Goal: Task Accomplishment & Management: Complete application form

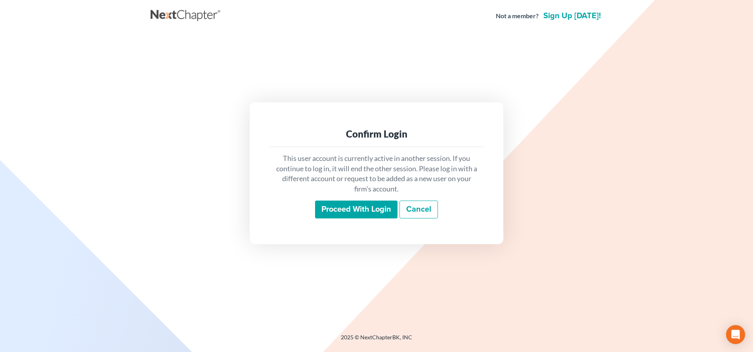
click at [349, 208] on input "Proceed with login" at bounding box center [356, 210] width 82 height 18
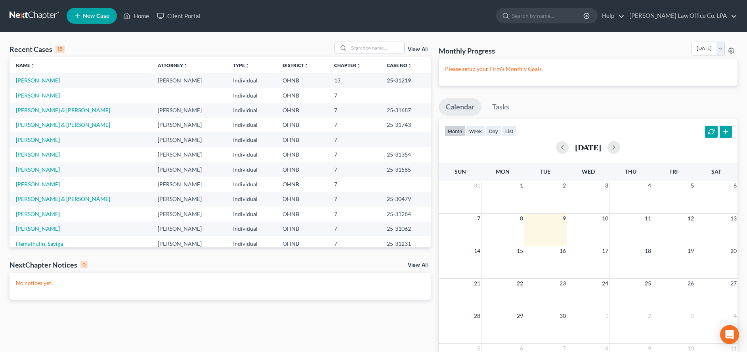
click at [32, 96] on link "[PERSON_NAME]" at bounding box center [38, 95] width 44 height 7
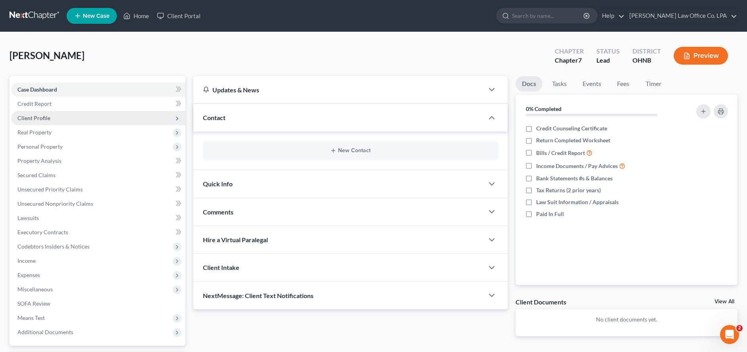
click at [47, 118] on span "Client Profile" at bounding box center [33, 118] width 33 height 7
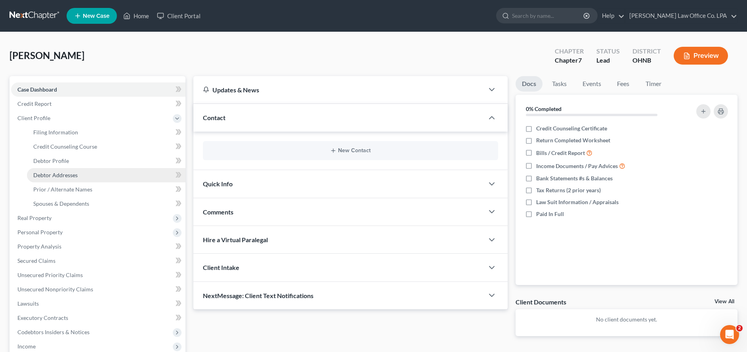
click at [68, 172] on span "Debtor Addresses" at bounding box center [55, 175] width 44 height 7
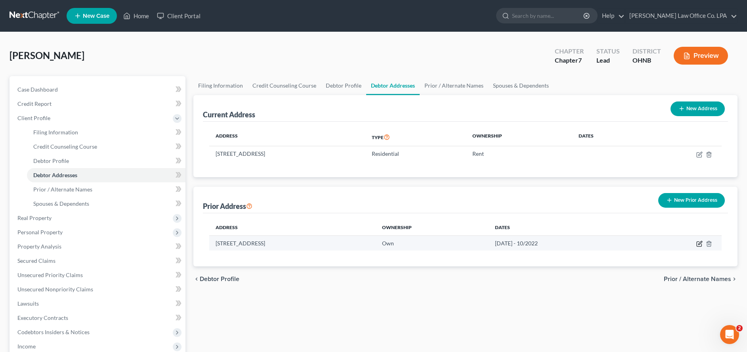
click at [698, 244] on icon "button" at bounding box center [700, 243] width 4 height 4
select select "36"
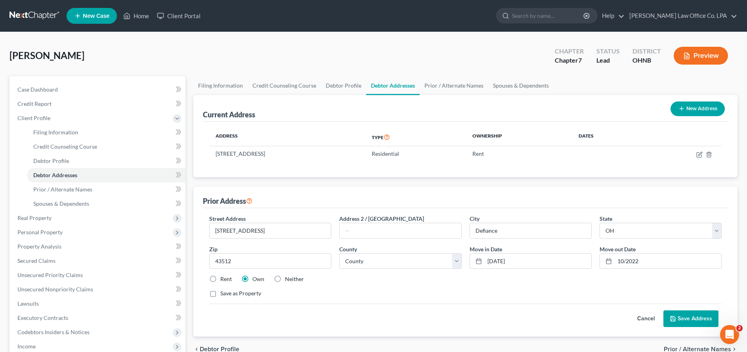
click at [674, 316] on icon at bounding box center [672, 318] width 5 height 5
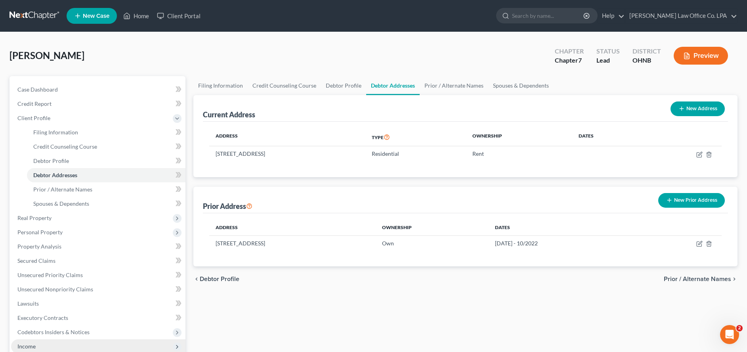
click at [28, 345] on span "Income" at bounding box center [26, 346] width 18 height 7
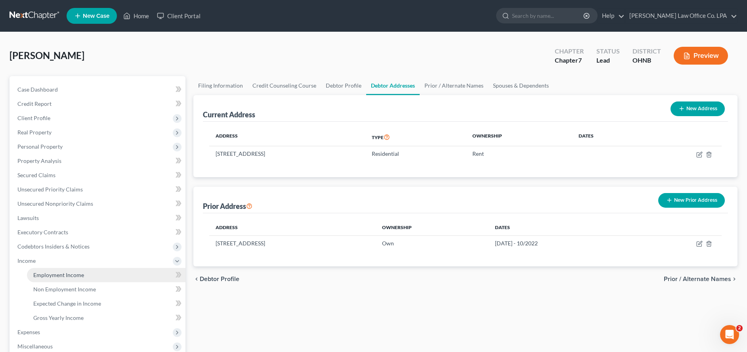
click at [42, 274] on span "Employment Income" at bounding box center [58, 274] width 51 height 7
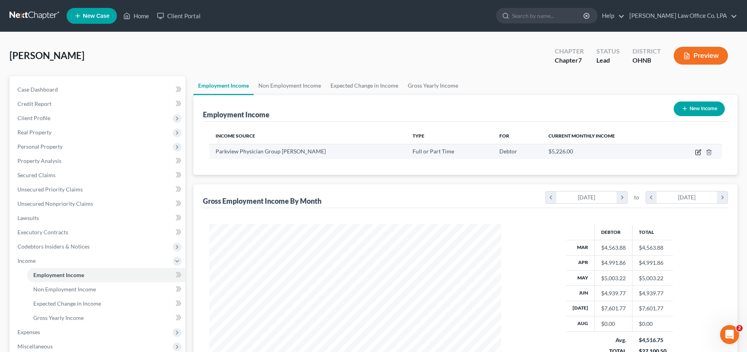
click at [699, 152] on icon "button" at bounding box center [698, 152] width 6 height 6
select select "0"
select select "36"
select select "2"
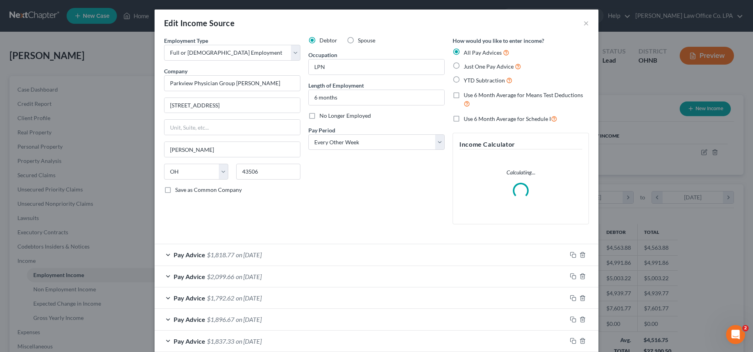
scroll to position [147, 311]
click at [176, 252] on span "Pay Advice" at bounding box center [190, 255] width 32 height 8
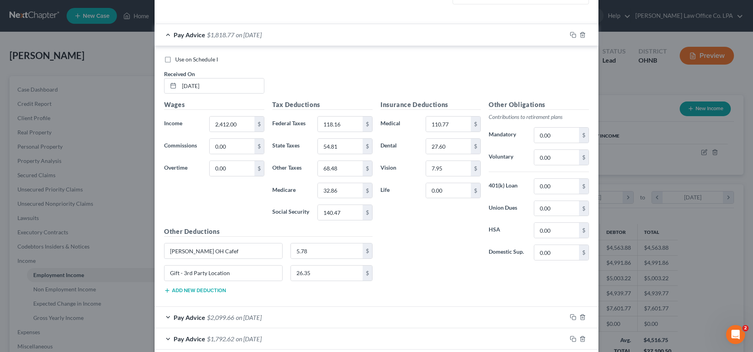
scroll to position [248, 0]
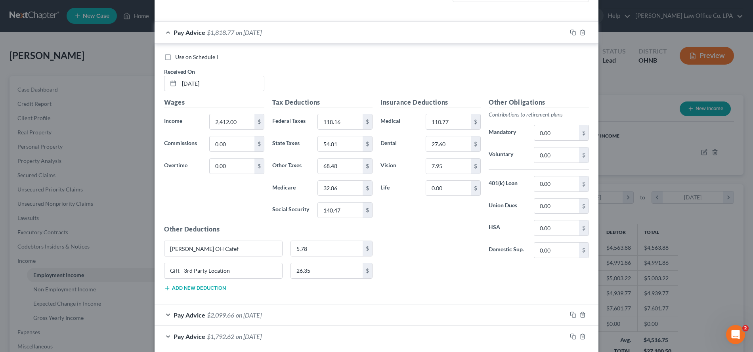
click at [635, 98] on div "Edit Income Source × Employment Type * Select Full or [DEMOGRAPHIC_DATA] Employ…" at bounding box center [376, 176] width 753 height 352
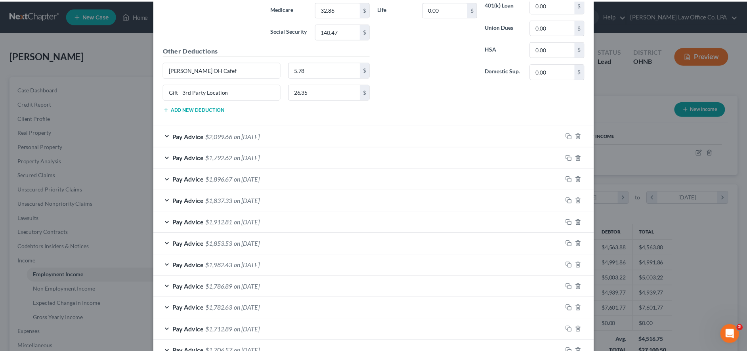
scroll to position [480, 0]
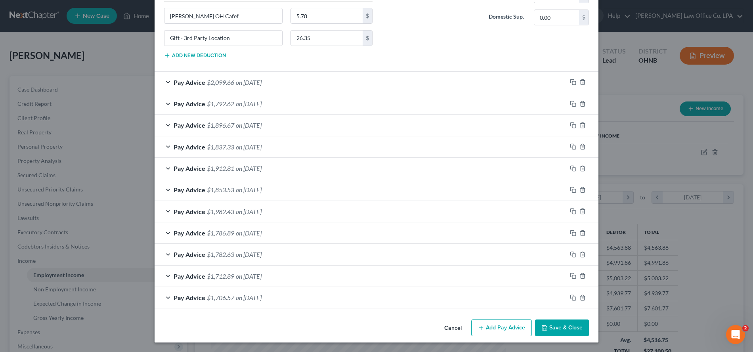
click at [553, 330] on button "Save & Close" at bounding box center [562, 327] width 54 height 17
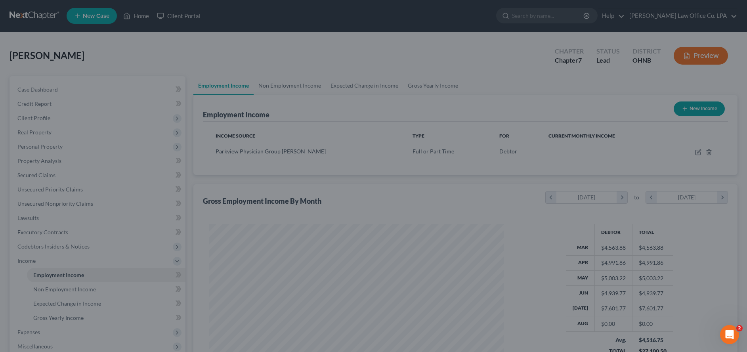
scroll to position [396122, 395959]
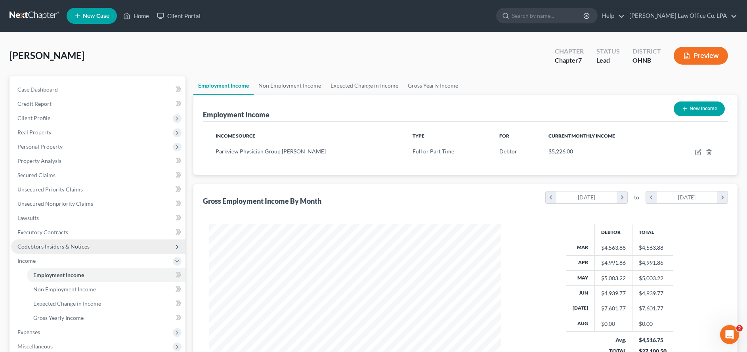
click at [19, 247] on span "Codebtors Insiders & Notices" at bounding box center [53, 246] width 72 height 7
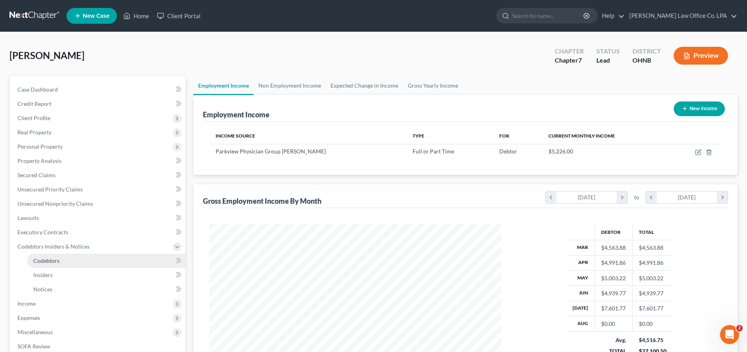
click at [47, 259] on span "Codebtors" at bounding box center [46, 260] width 26 height 7
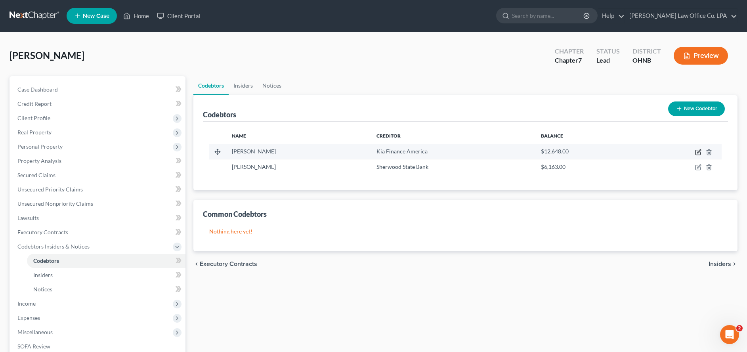
click at [701, 151] on icon "button" at bounding box center [698, 152] width 6 height 6
select select "2"
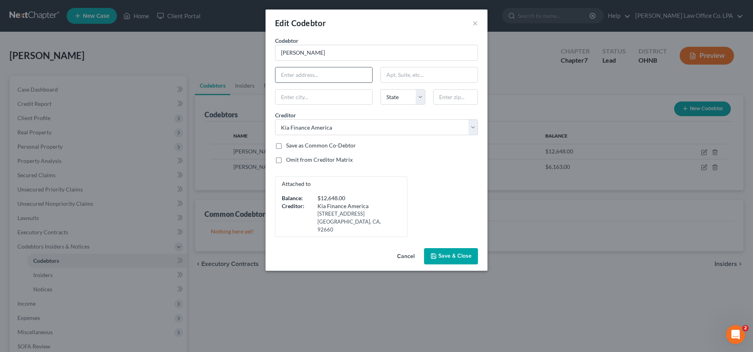
click at [296, 76] on input "text" at bounding box center [323, 74] width 97 height 15
type input "[STREET_ADDRESS][PERSON_NAME]"
type input "Ney"
select select "36"
type input "43549"
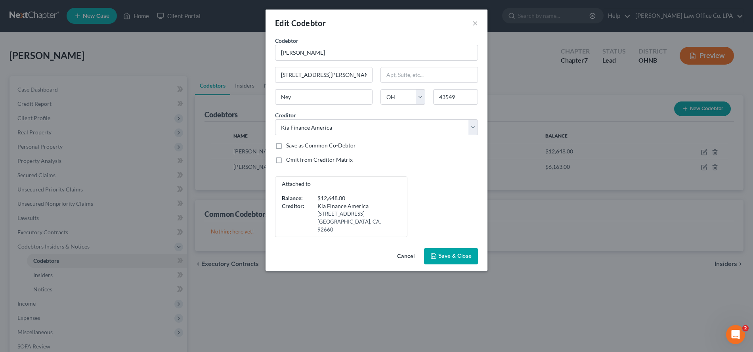
click at [471, 253] on button "Save & Close" at bounding box center [451, 256] width 54 height 17
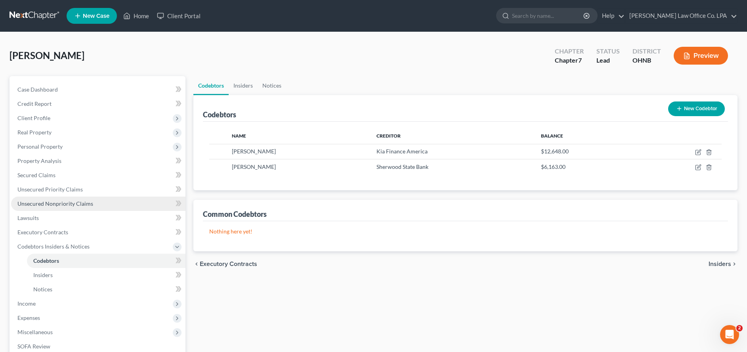
click at [24, 204] on span "Unsecured Nonpriority Claims" at bounding box center [55, 203] width 76 height 7
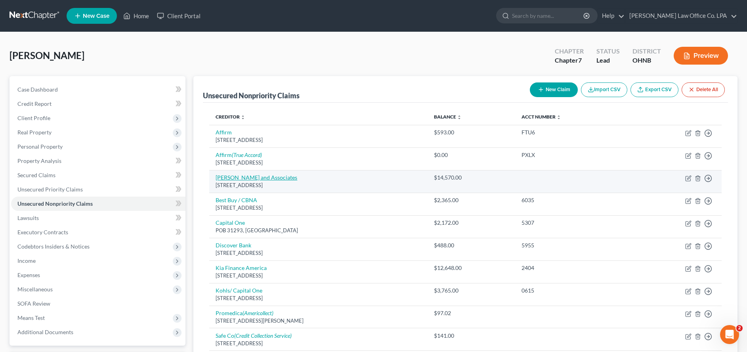
click at [225, 176] on link "[PERSON_NAME] and Associates" at bounding box center [257, 177] width 82 height 7
select select "33"
select select "3"
select select "0"
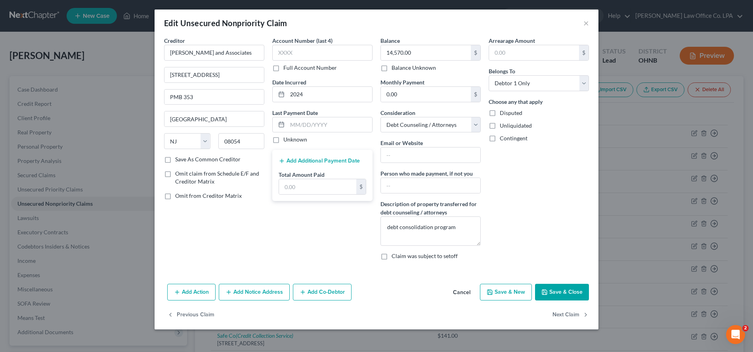
click at [566, 293] on button "Save & Close" at bounding box center [562, 292] width 54 height 17
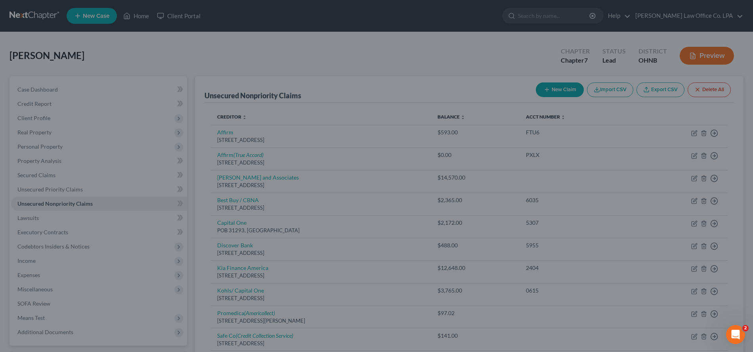
type input "0"
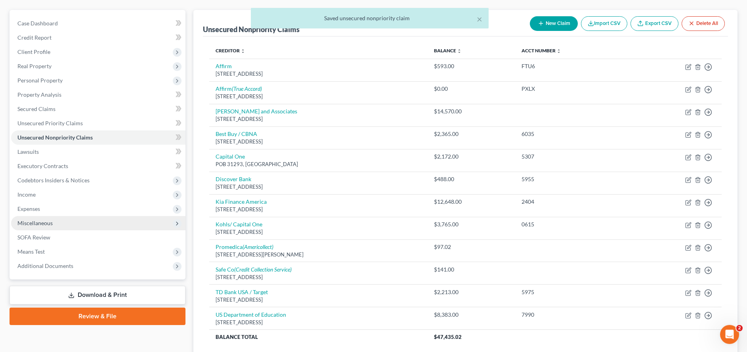
scroll to position [63, 0]
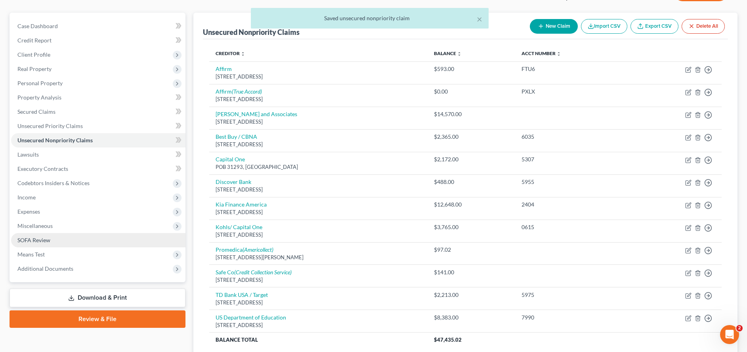
click at [29, 242] on span "SOFA Review" at bounding box center [33, 240] width 33 height 7
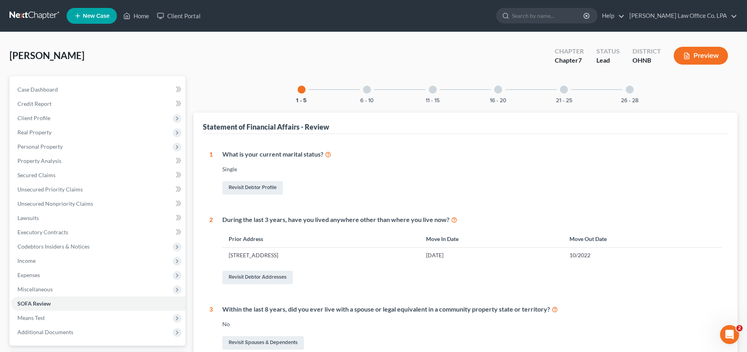
click at [429, 93] on div "11 - 15" at bounding box center [432, 89] width 27 height 27
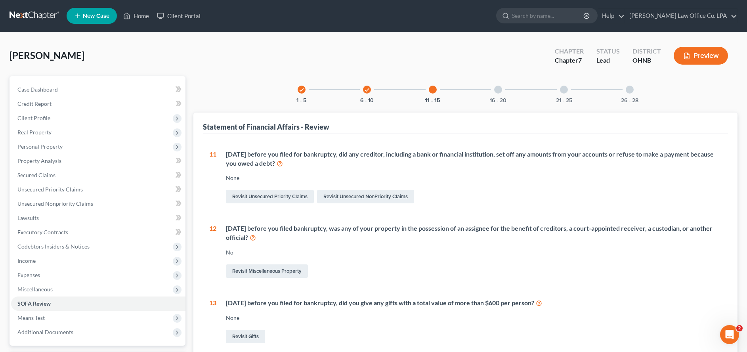
click at [499, 90] on div at bounding box center [498, 90] width 8 height 8
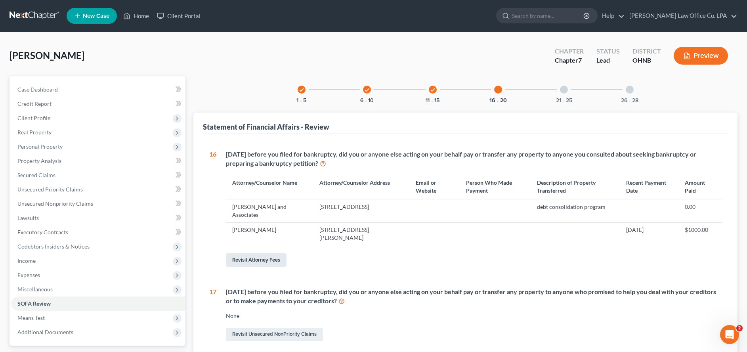
click at [246, 253] on link "Revisit Attorney Fees" at bounding box center [256, 259] width 61 height 13
select select "0"
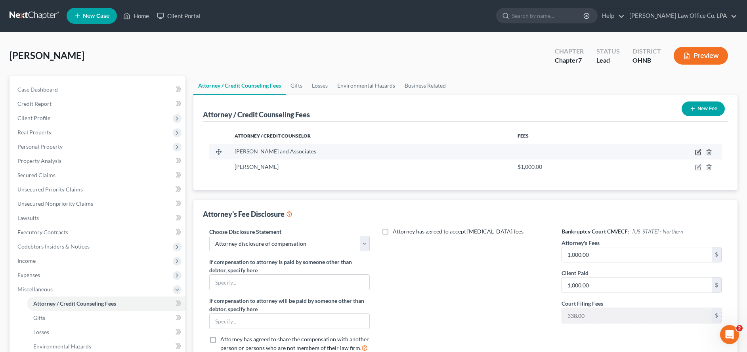
click at [698, 152] on icon "button" at bounding box center [698, 152] width 6 height 6
select select "33"
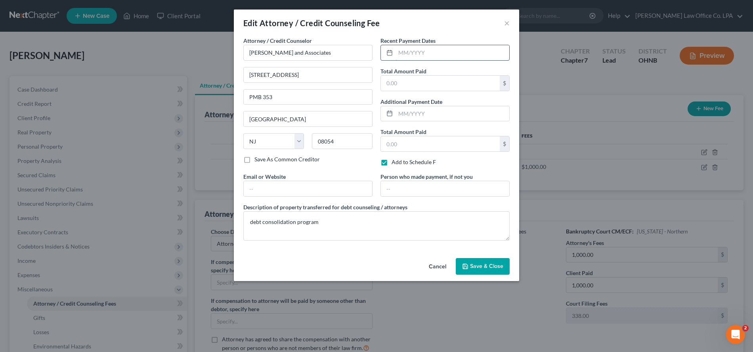
click at [413, 53] on input "text" at bounding box center [452, 52] width 114 height 15
type input "4/2025"
click at [468, 265] on icon "button" at bounding box center [465, 266] width 5 height 5
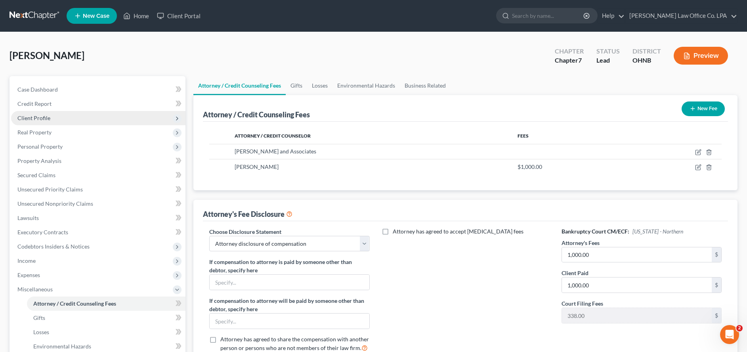
click at [35, 118] on span "Client Profile" at bounding box center [33, 118] width 33 height 7
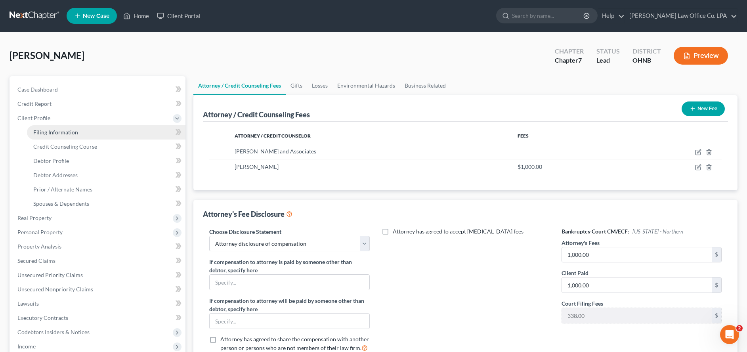
click at [52, 132] on span "Filing Information" at bounding box center [55, 132] width 45 height 7
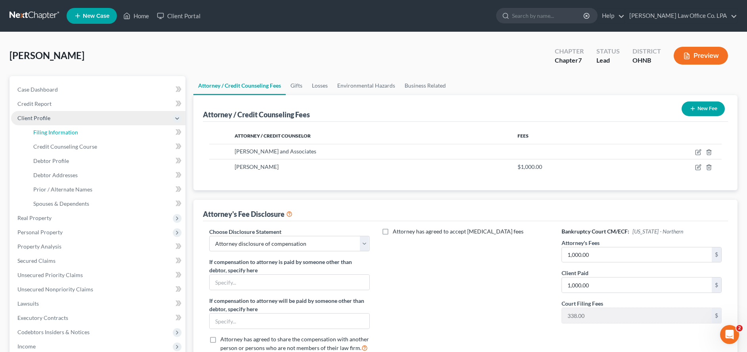
select select "1"
select select "0"
select select "36"
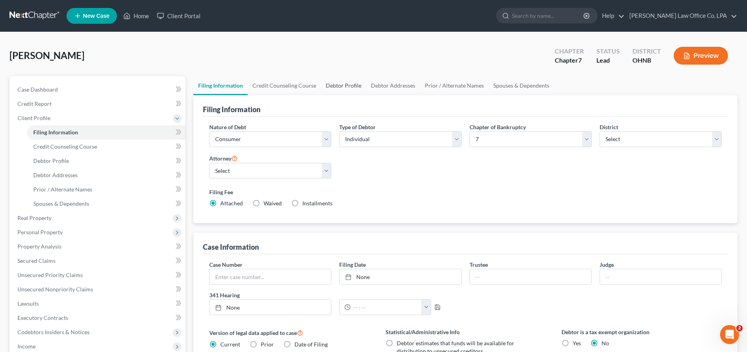
click at [344, 86] on link "Debtor Profile" at bounding box center [343, 85] width 45 height 19
select select "0"
select select "2"
